Goal: Navigation & Orientation: Find specific page/section

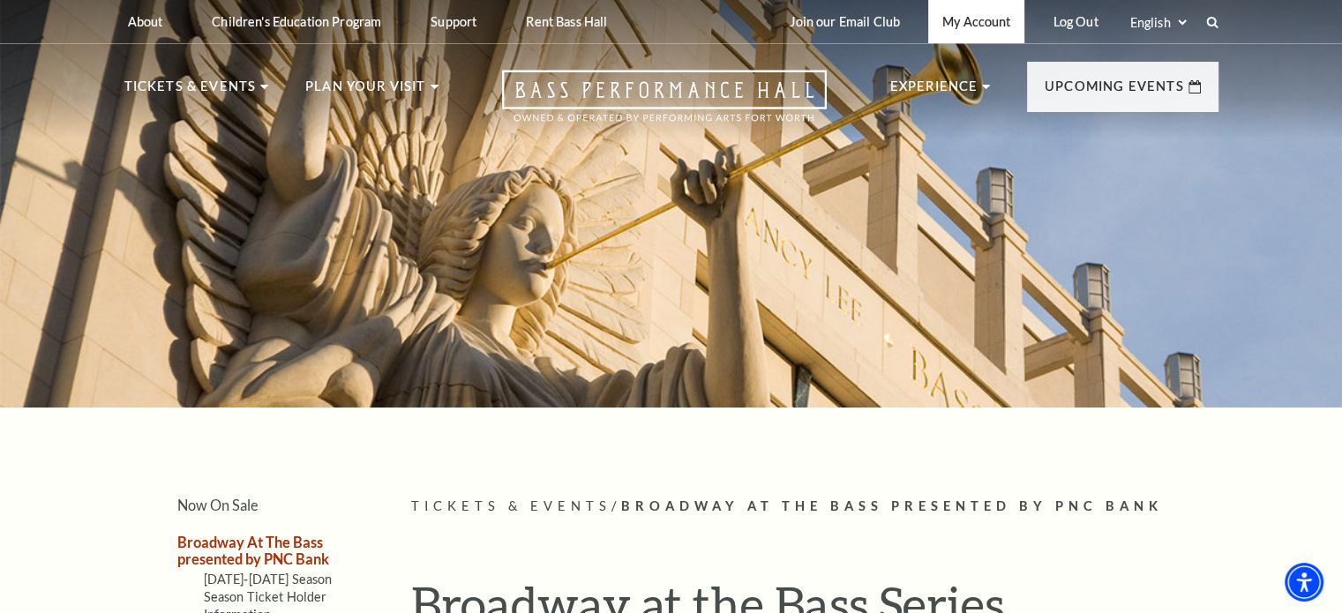
click at [999, 19] on link "My Account" at bounding box center [976, 21] width 96 height 43
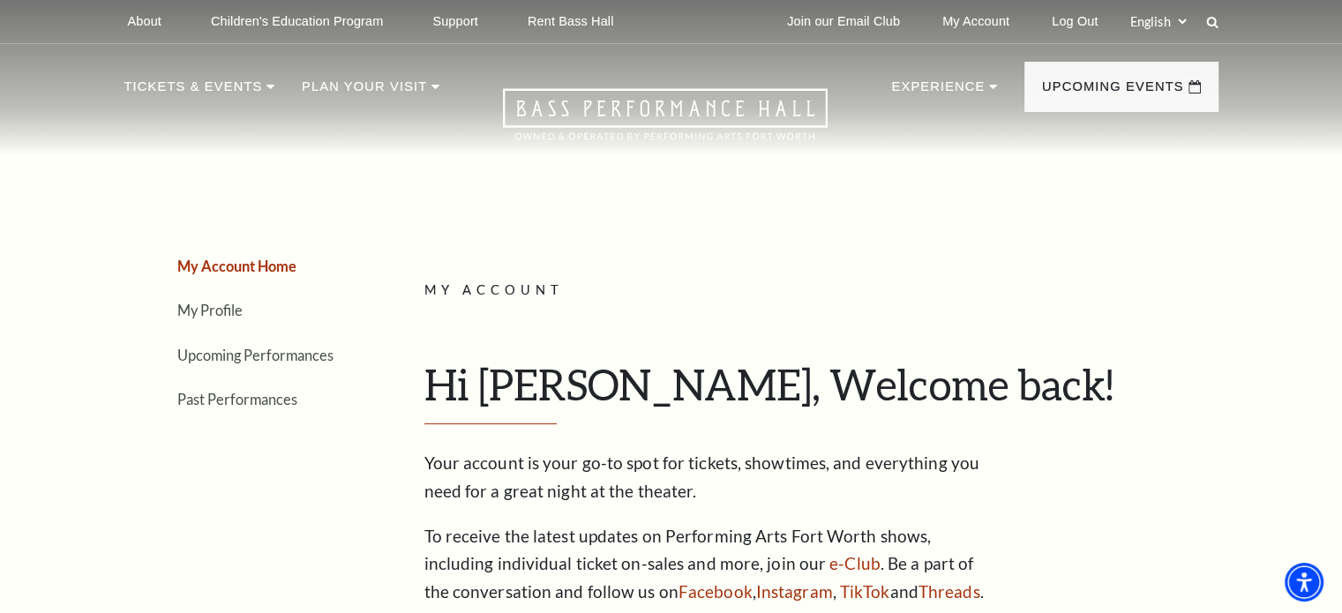
click at [250, 267] on link "My Account Home" at bounding box center [236, 266] width 119 height 17
click at [219, 310] on link "My Profile" at bounding box center [209, 310] width 65 height 17
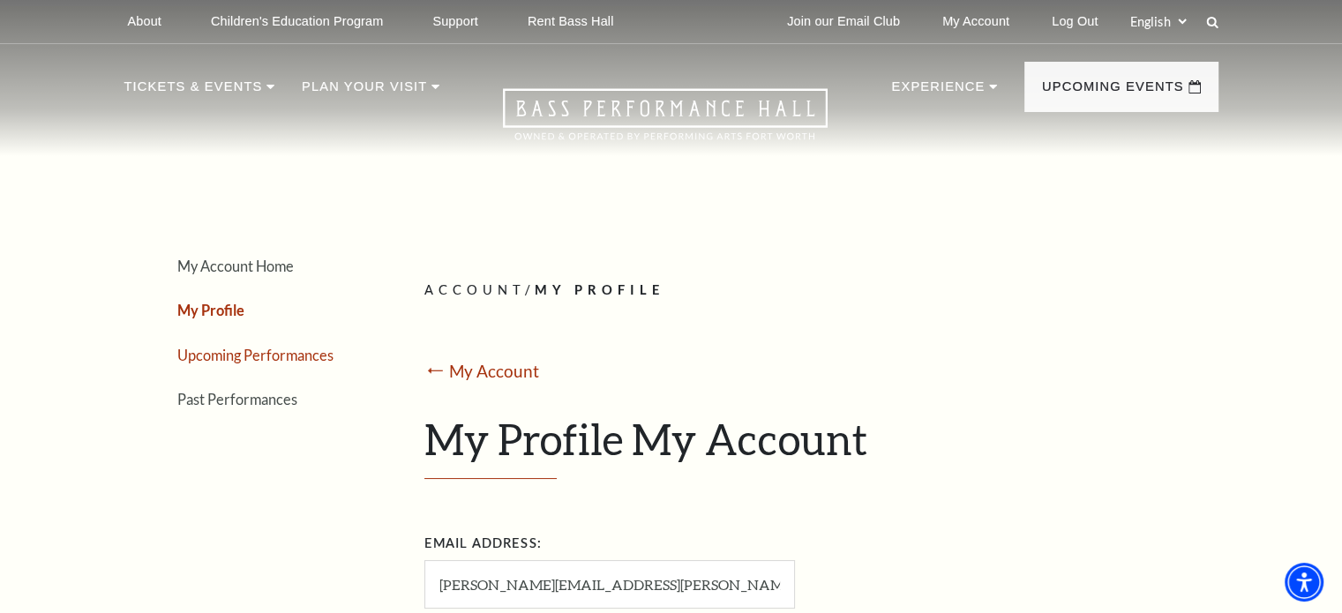
click at [222, 359] on link "Upcoming Performances" at bounding box center [255, 355] width 156 height 17
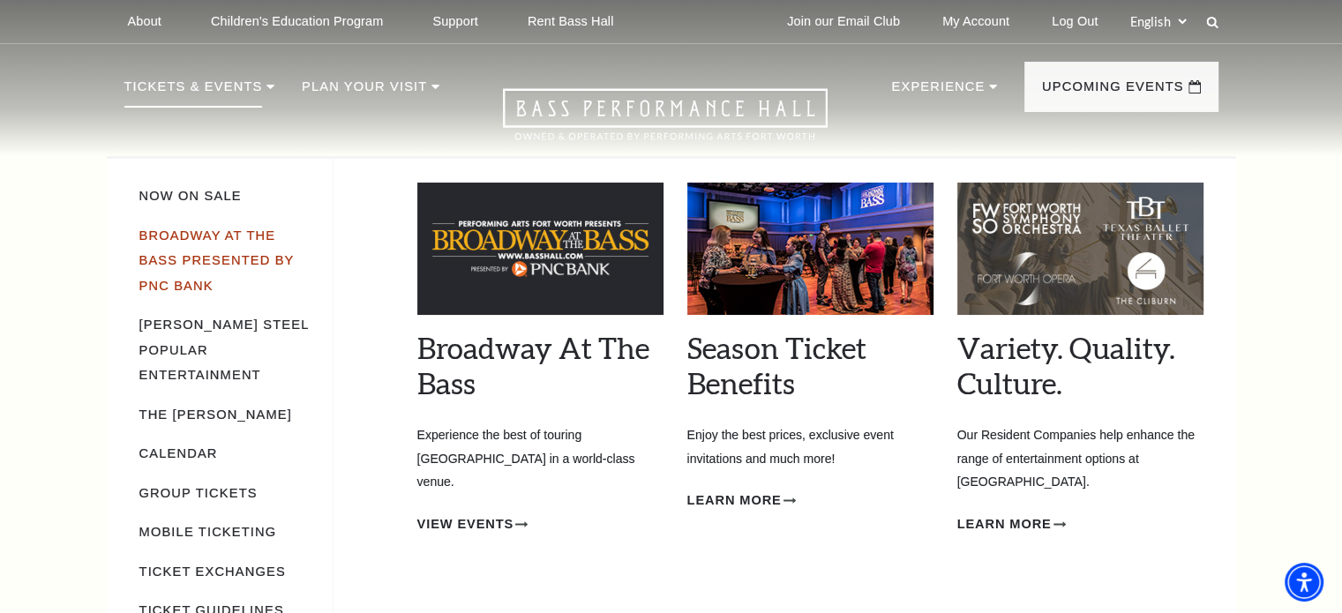
click at [216, 243] on link "Broadway At The Bass presented by PNC Bank" at bounding box center [216, 261] width 155 height 64
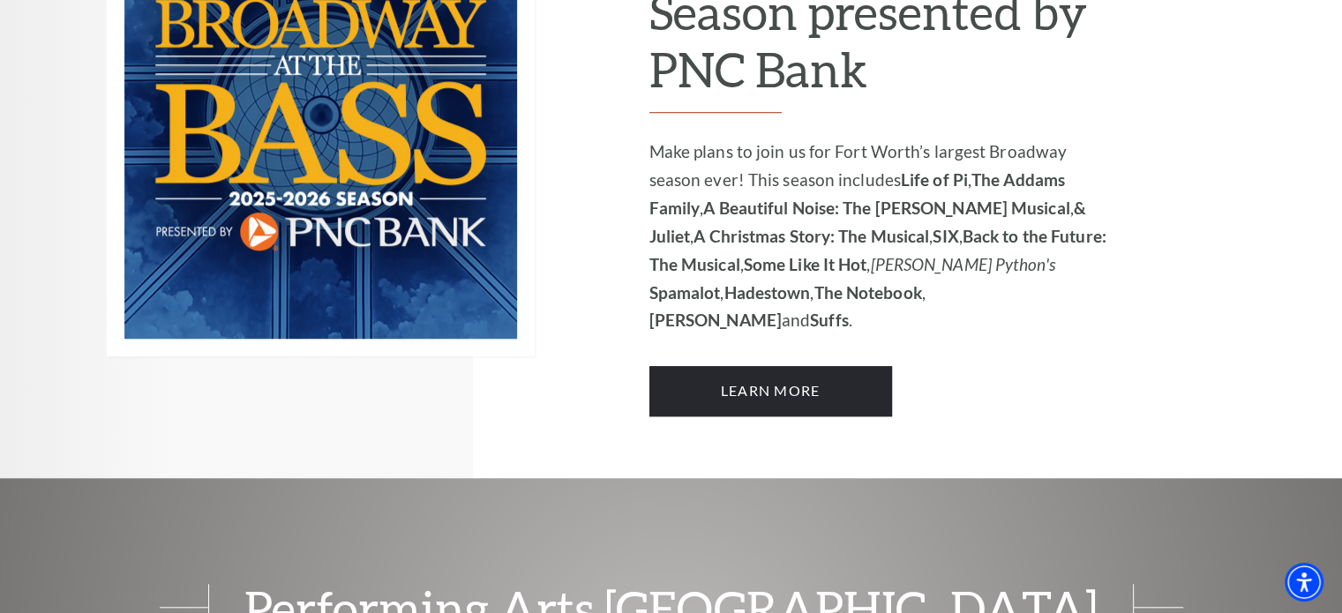
scroll to position [1500, 0]
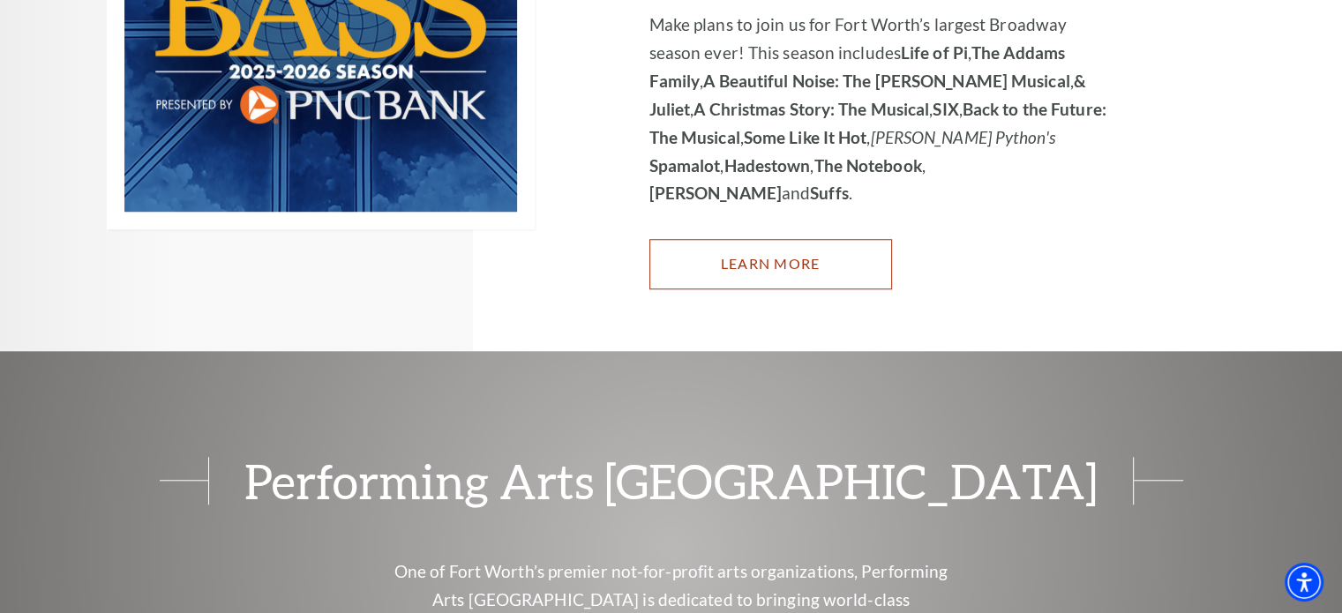
click at [796, 239] on link "Learn More" at bounding box center [770, 263] width 243 height 49
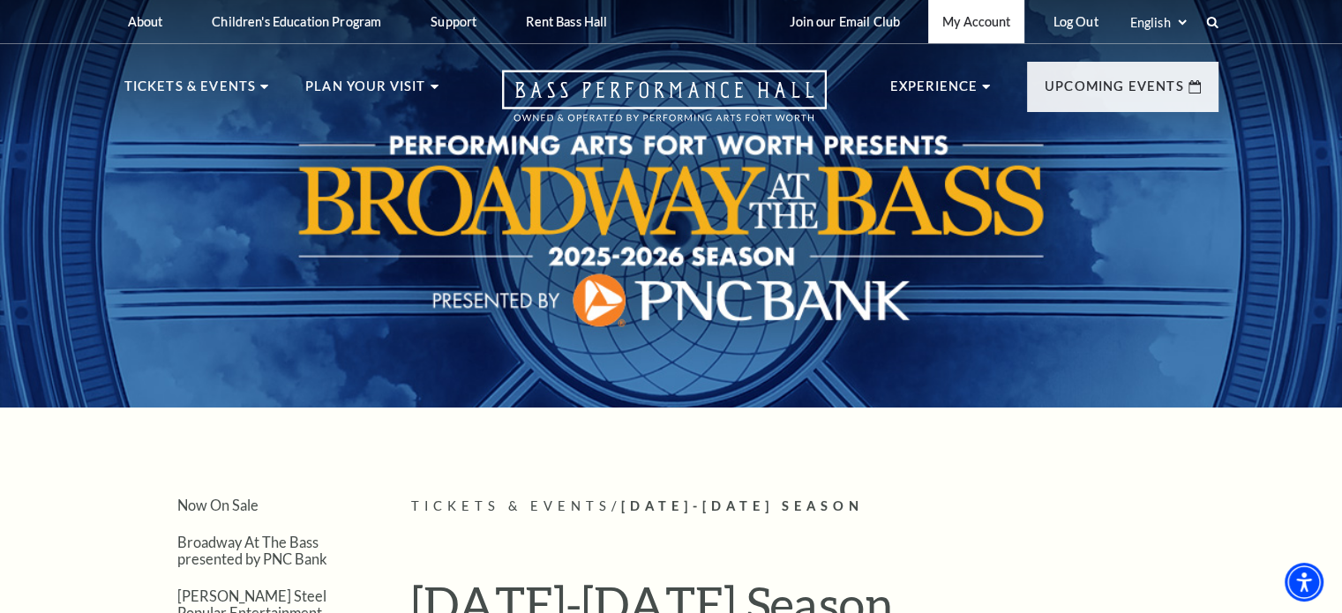
click at [985, 24] on link "My Account" at bounding box center [976, 21] width 96 height 43
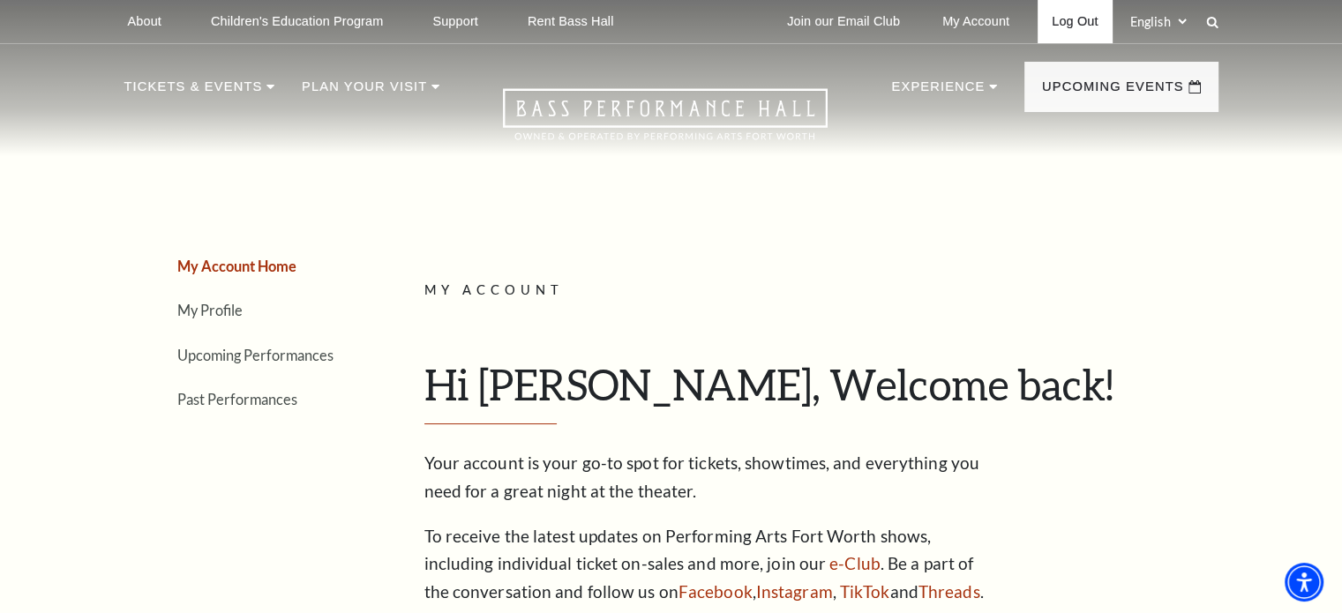
click at [1073, 20] on link "Log Out" at bounding box center [1075, 21] width 74 height 43
